Goal: Entertainment & Leisure: Consume media (video, audio)

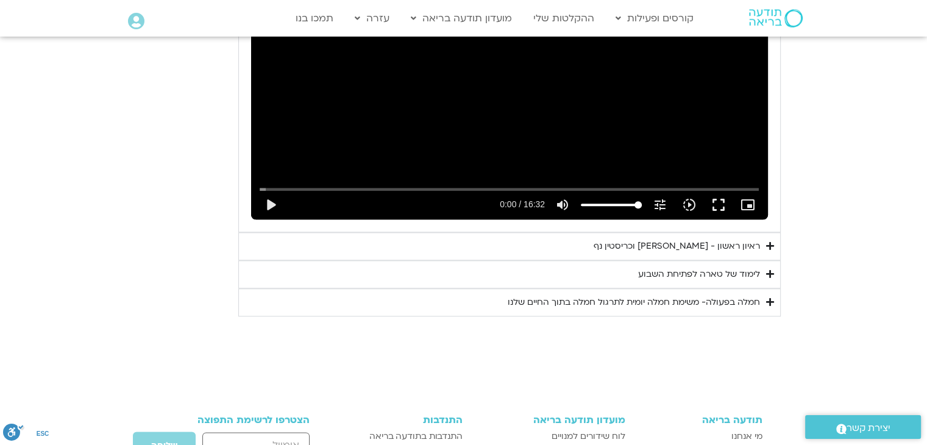
scroll to position [1413, 0]
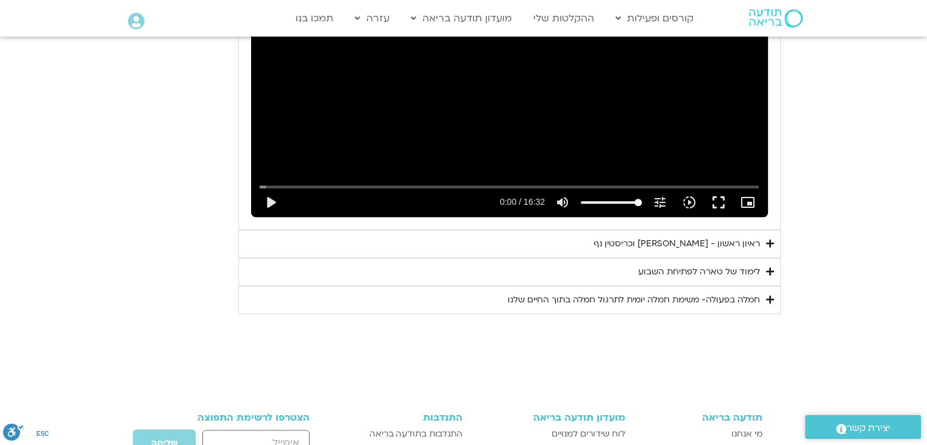
click at [676, 236] on div "ראיון ראשון - [PERSON_NAME] [PERSON_NAME]" at bounding box center [676, 243] width 166 height 15
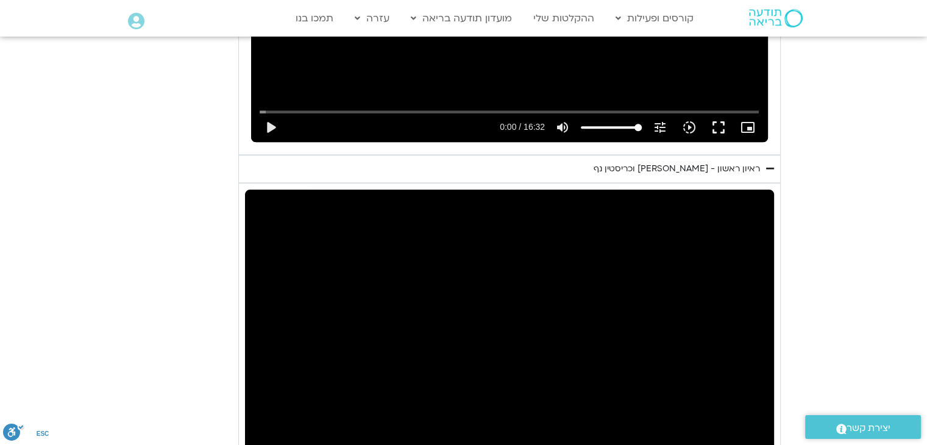
scroll to position [1535, 0]
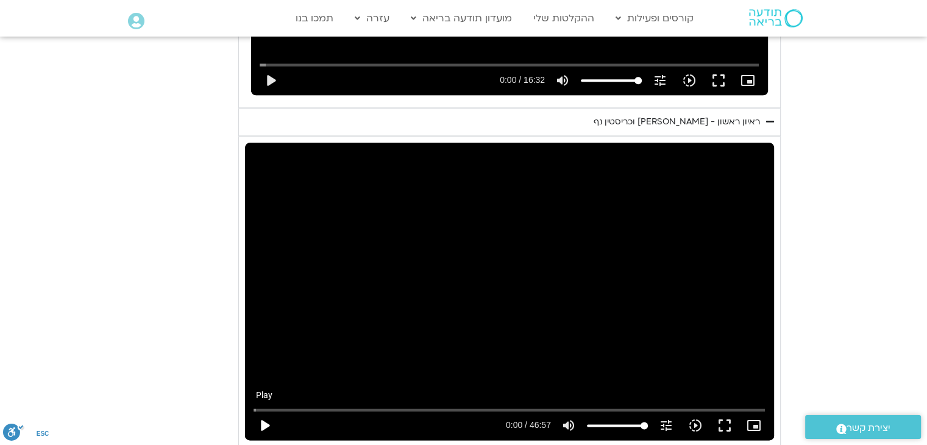
click at [262, 411] on button "play_arrow" at bounding box center [264, 425] width 29 height 29
drag, startPoint x: 256, startPoint y: 392, endPoint x: 497, endPoint y: 393, distance: 240.7
click at [497, 406] on input "Seek" at bounding box center [508, 409] width 511 height 7
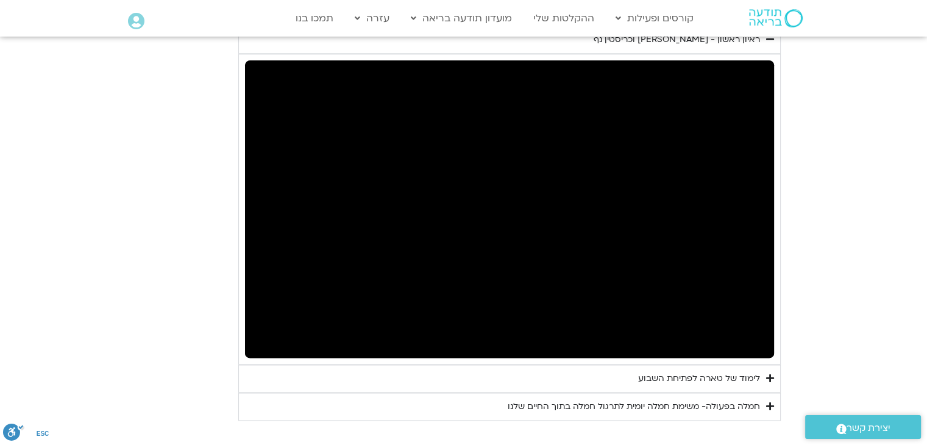
scroll to position [1596, 0]
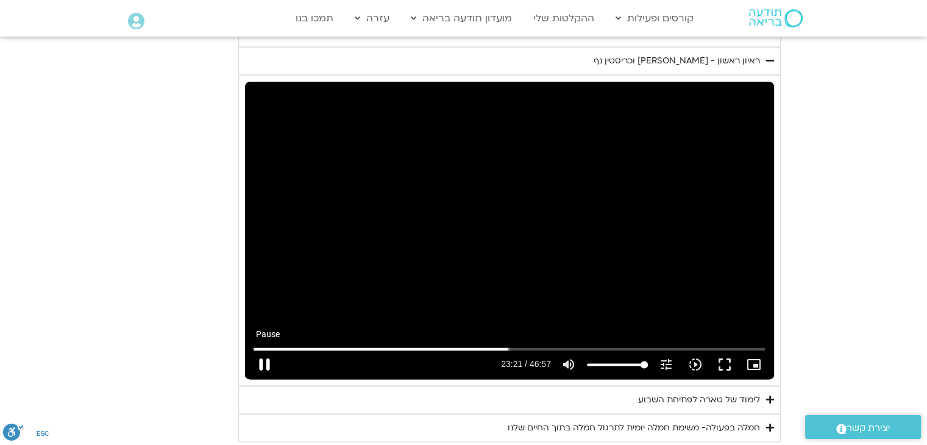
click at [266, 350] on button "pause" at bounding box center [264, 364] width 29 height 29
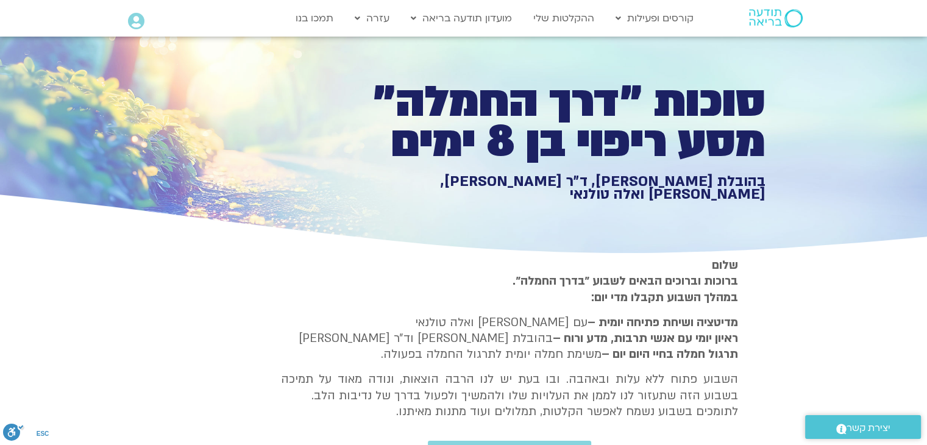
scroll to position [0, 0]
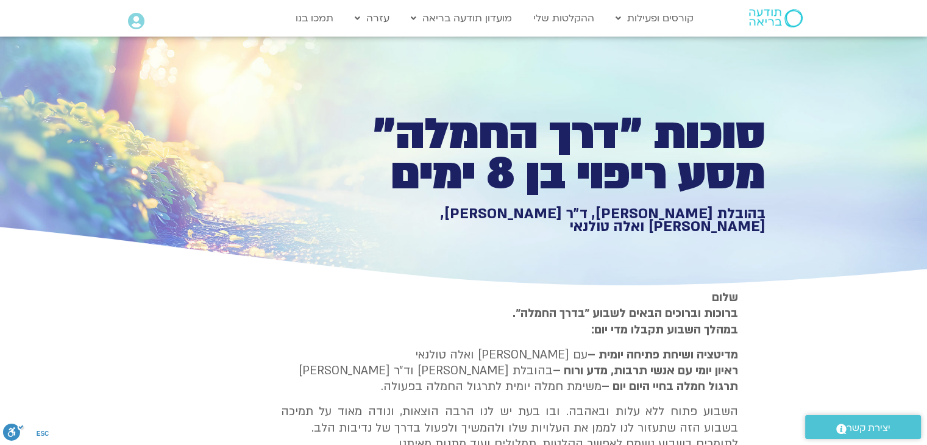
click at [576, 331] on p "שלום ברוכות וברוכים הבאים לשבוע ״בדרך החמלה״. במהלך השבוע תקבלו מדי יום:" at bounding box center [509, 313] width 457 height 48
drag, startPoint x: 589, startPoint y: 334, endPoint x: 608, endPoint y: 330, distance: 20.1
click at [608, 330] on strong "ברוכות וברוכים הבאים לשבוע ״בדרך החמלה״. במהלך השבוע תקבלו מדי יום:" at bounding box center [624, 321] width 225 height 32
click at [582, 332] on p "שלום ברוכות וברוכים הבאים לשבוע ״בדרך החמלה״. במהלך השבוע תקבלו מדי יום:" at bounding box center [509, 313] width 457 height 48
drag, startPoint x: 707, startPoint y: 298, endPoint x: 744, endPoint y: 294, distance: 37.3
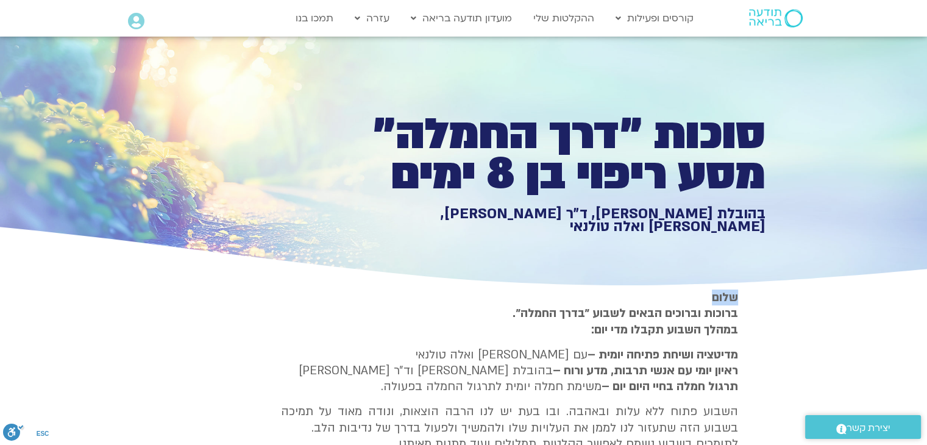
click at [744, 294] on section "שלום ברוכות וברוכים הבאים לשבוע ״בדרך החמלה״. במהלך השבוע תקבלו מדי יום: מדיטצי…" at bounding box center [463, 393] width 927 height 209
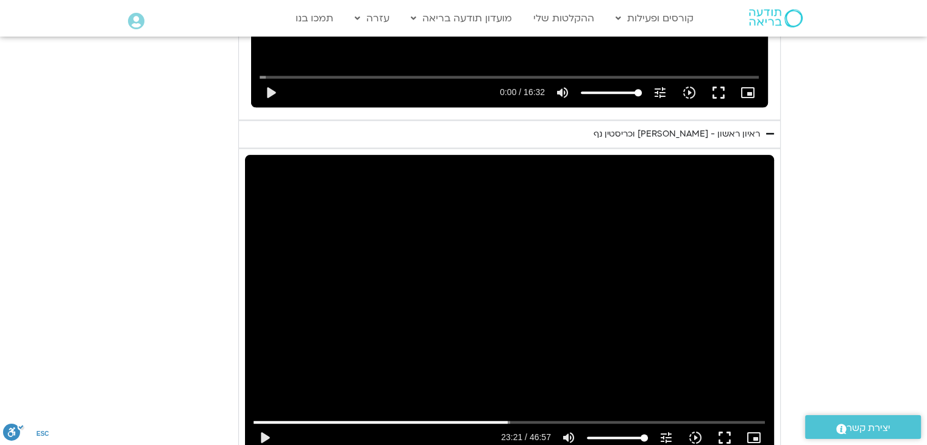
scroll to position [1706, 0]
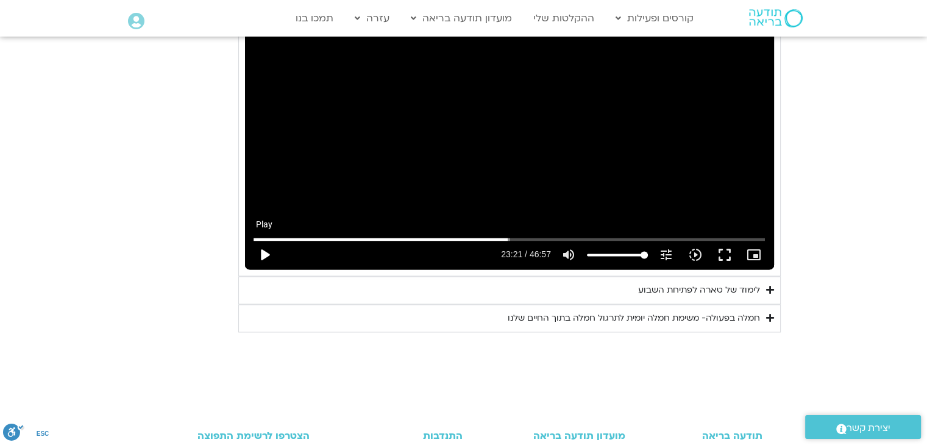
click at [263, 240] on button "play_arrow" at bounding box center [264, 254] width 29 height 29
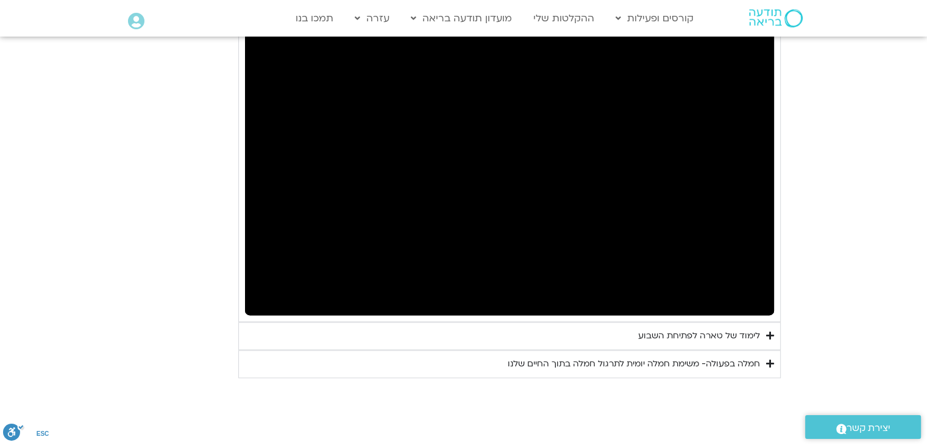
scroll to position [1584, 0]
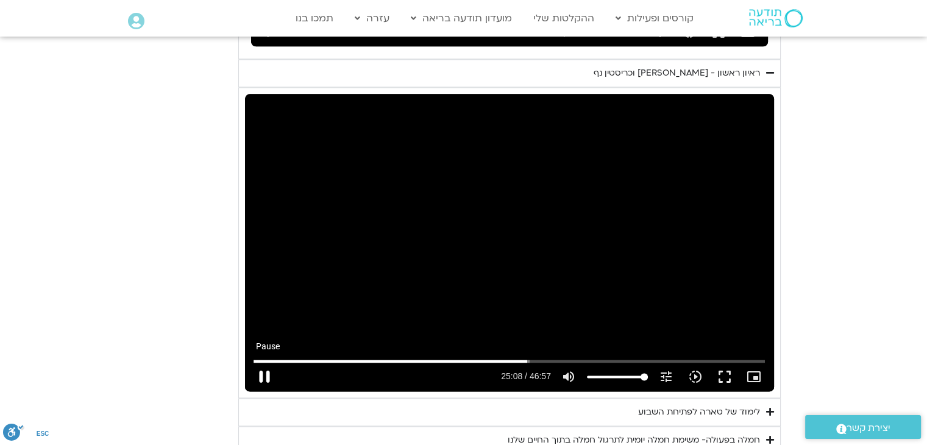
click at [264, 362] on button "pause" at bounding box center [264, 376] width 29 height 29
click at [264, 362] on button "play_arrow" at bounding box center [264, 376] width 29 height 29
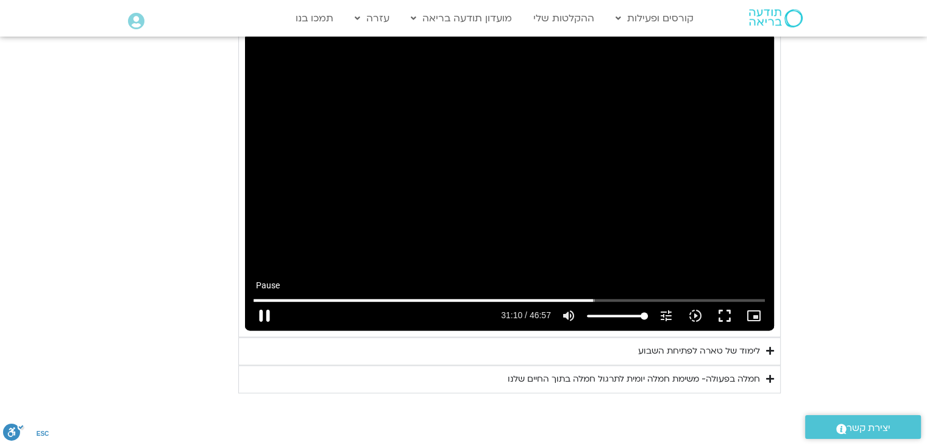
click at [261, 301] on button "pause" at bounding box center [264, 315] width 29 height 29
click at [261, 301] on button "play_arrow" at bounding box center [264, 315] width 29 height 29
click at [267, 301] on button "pause" at bounding box center [264, 315] width 29 height 29
click at [267, 301] on button "play_arrow" at bounding box center [264, 315] width 29 height 29
click at [263, 301] on button "pause" at bounding box center [264, 315] width 29 height 29
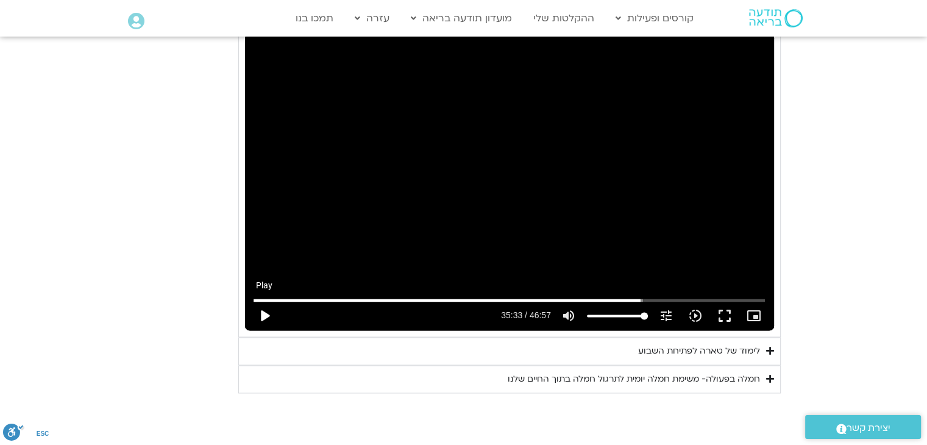
click at [261, 301] on button "play_arrow" at bounding box center [264, 315] width 29 height 29
click at [697, 308] on icon "slow_motion_video" at bounding box center [695, 315] width 15 height 15
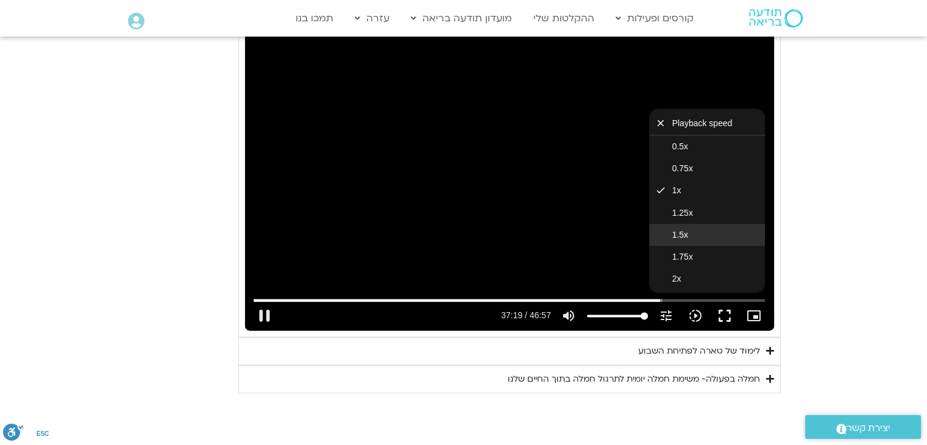
click at [702, 224] on button "1.5x" at bounding box center [707, 235] width 116 height 22
click at [610, 198] on div "Skip Ad 41:14 pause 37:20 / 46:57 volume_up Mute tune Resolution Auto 720p slow…" at bounding box center [509, 181] width 529 height 297
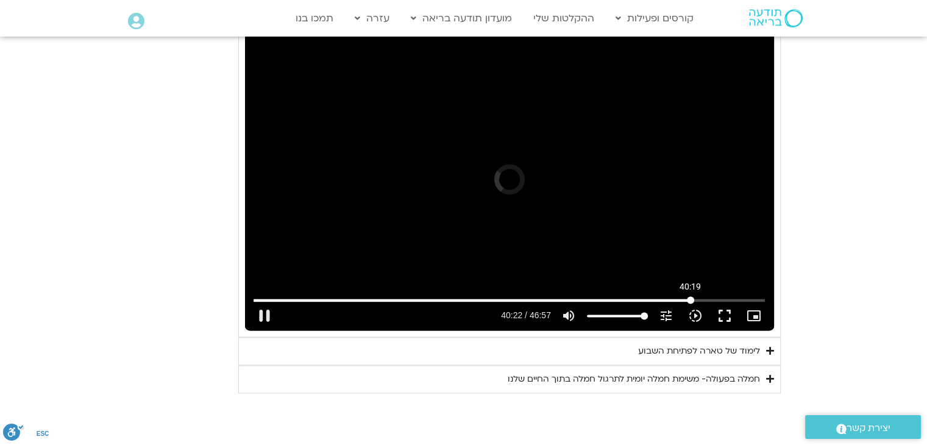
click at [690, 296] on input "Seek" at bounding box center [508, 299] width 511 height 7
click at [715, 296] on input "Seek" at bounding box center [508, 299] width 511 height 7
click at [727, 296] on input "Seek" at bounding box center [508, 299] width 511 height 7
click at [742, 296] on input "Seek" at bounding box center [508, 299] width 511 height 7
click at [268, 301] on button "pause" at bounding box center [264, 315] width 29 height 29
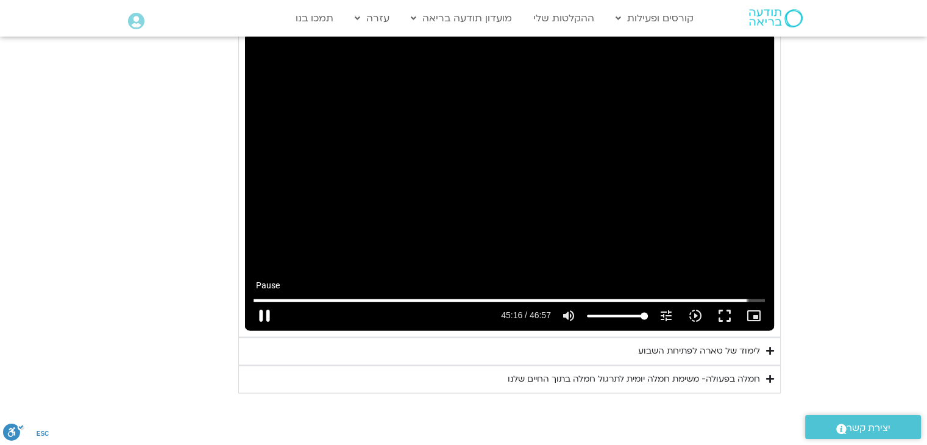
type input "2716.90951"
click at [739, 344] on div "לימוד של טארה לפתיחת השבוע" at bounding box center [699, 351] width 122 height 15
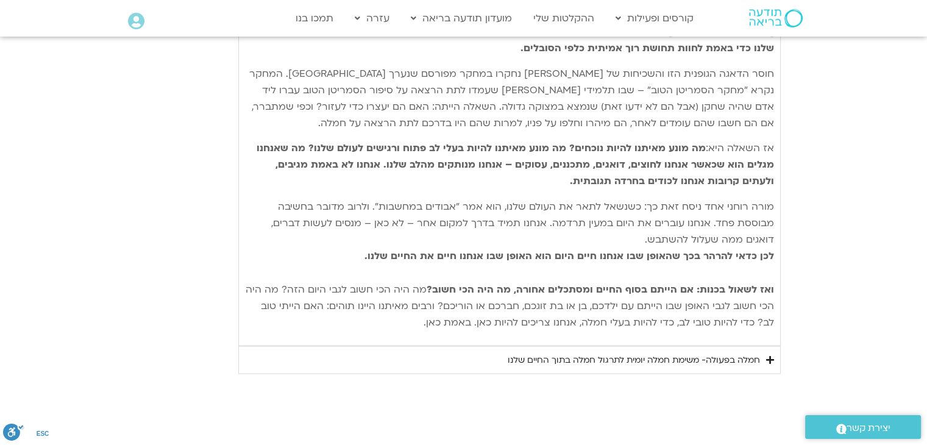
scroll to position [2071, 0]
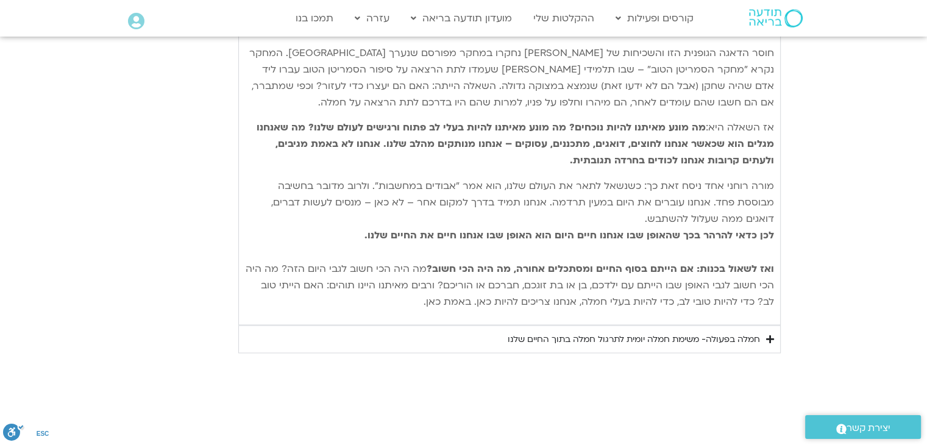
click at [768, 334] on icon "Accordion. Open links with Enter or Space, close with Escape, and navigate with…" at bounding box center [770, 338] width 8 height 9
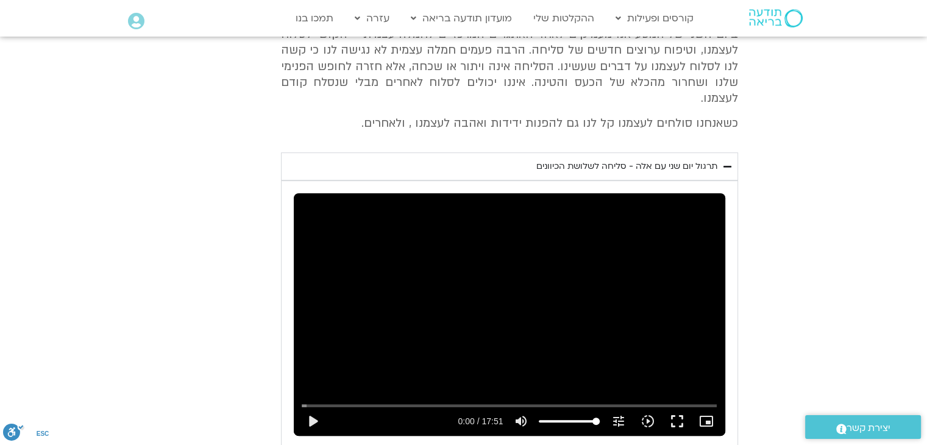
scroll to position [731, 0]
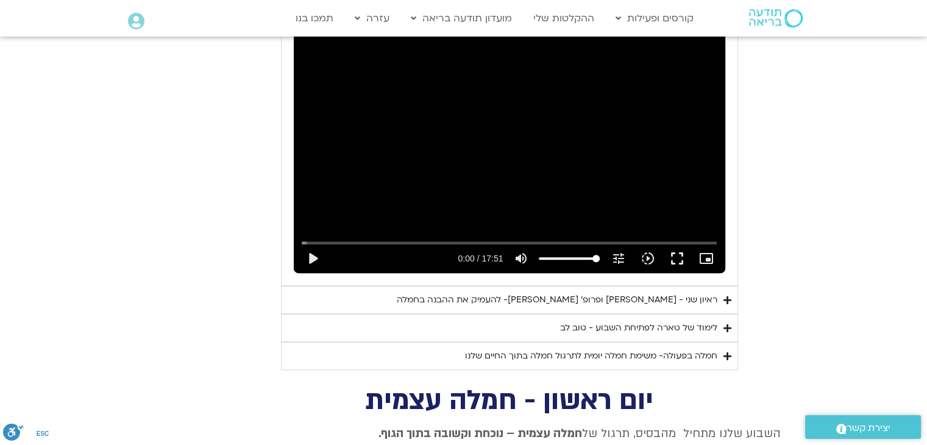
click at [651, 320] on div "לימוד של טארה לפתיחת השבוע - טוב לב" at bounding box center [638, 327] width 157 height 15
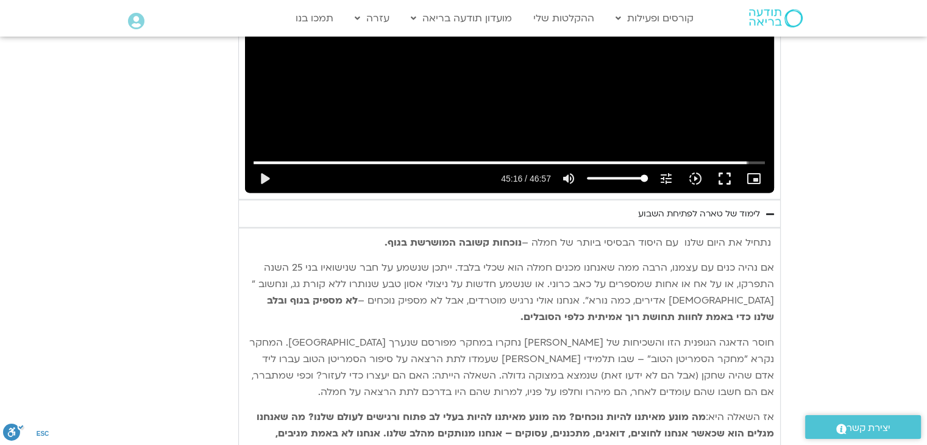
scroll to position [2376, 0]
click at [696, 210] on div "לימוד של טארה לפתיחת השבוע" at bounding box center [699, 213] width 122 height 15
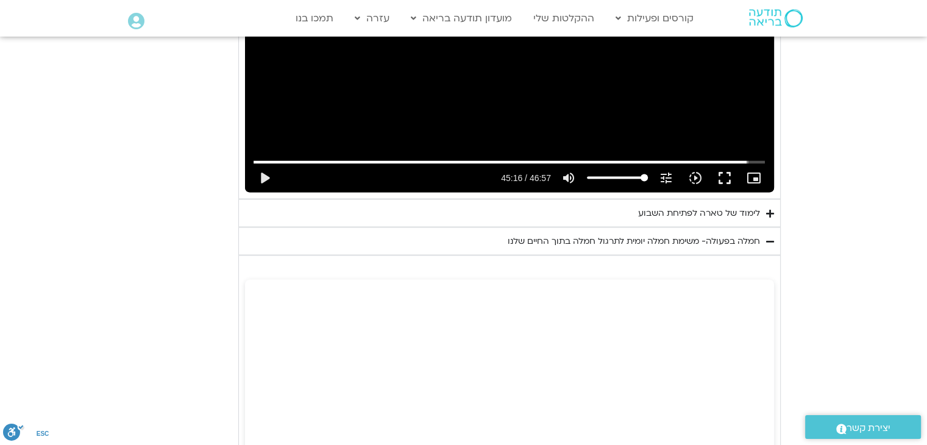
click at [696, 210] on div "לימוד של טארה לפתיחת השבוע" at bounding box center [699, 213] width 122 height 15
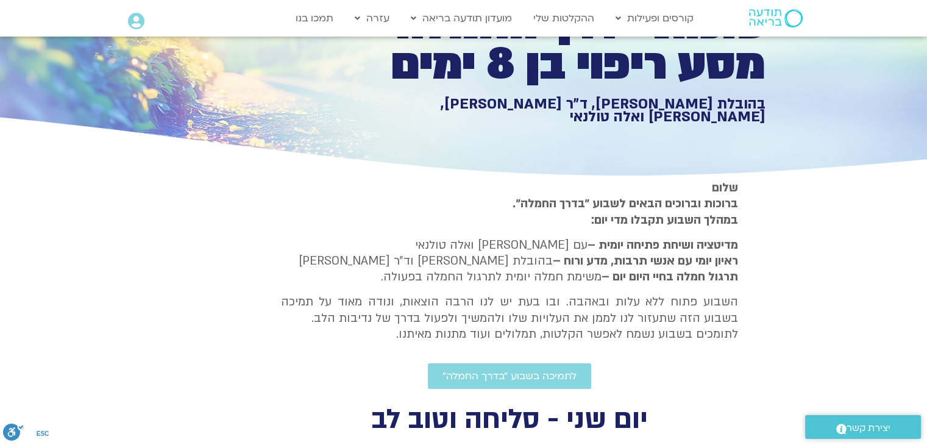
scroll to position [0, 0]
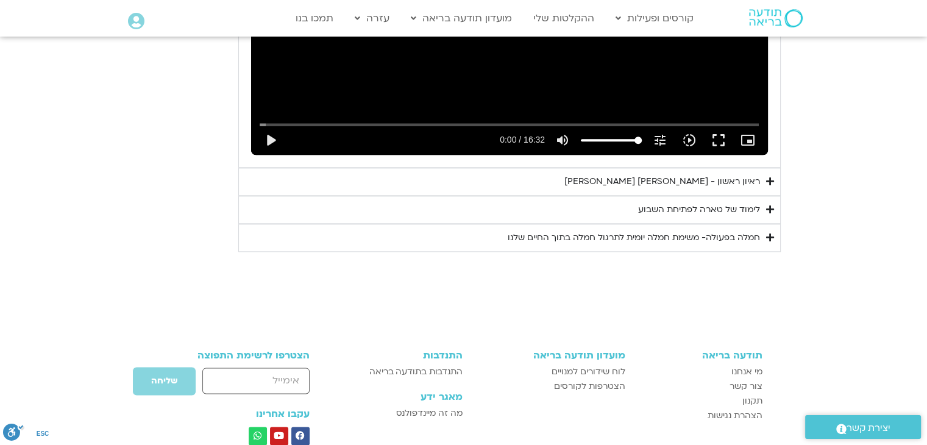
scroll to position [1474, 0]
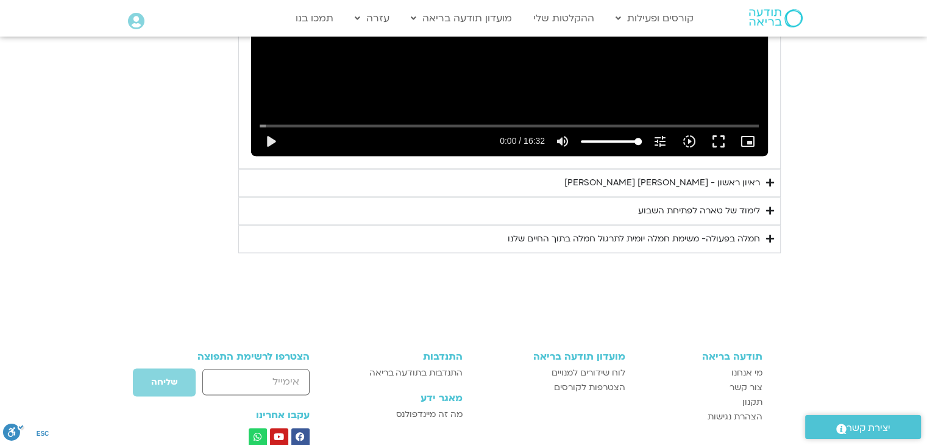
click at [691, 203] on div "לימוד של טארה לפתיחת השבוע" at bounding box center [699, 210] width 122 height 15
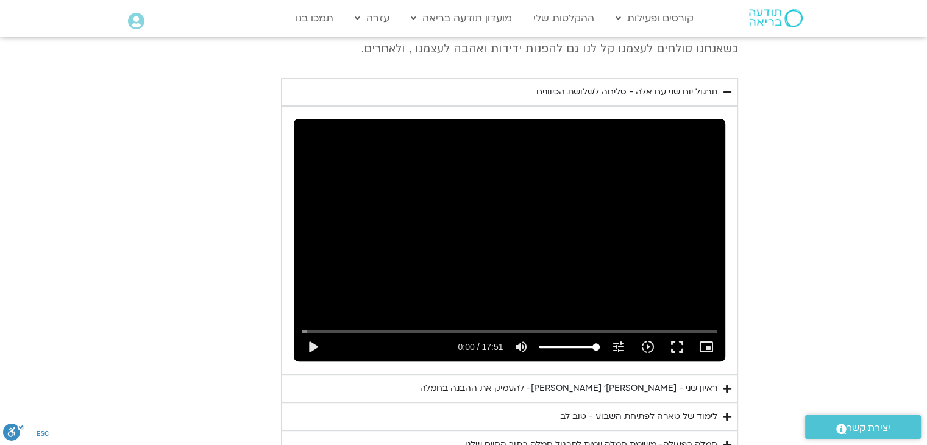
scroll to position [642, 0]
